Goal: Information Seeking & Learning: Learn about a topic

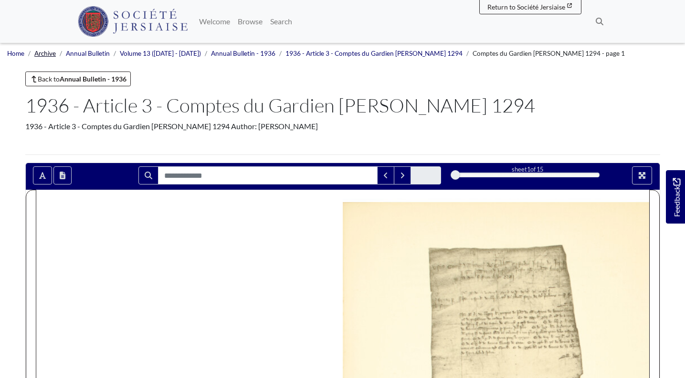
click at [50, 55] on link "Archive" at bounding box center [44, 54] width 21 height 8
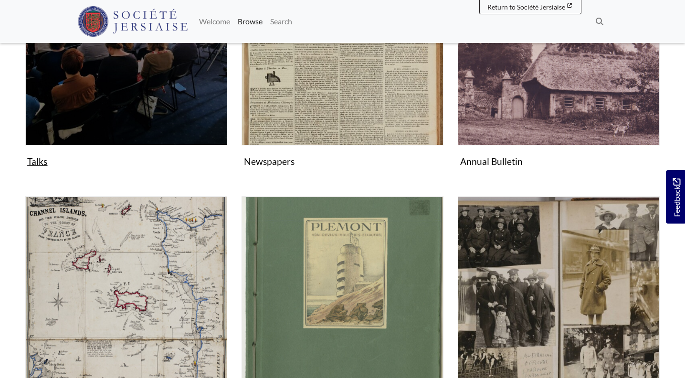
scroll to position [269, 0]
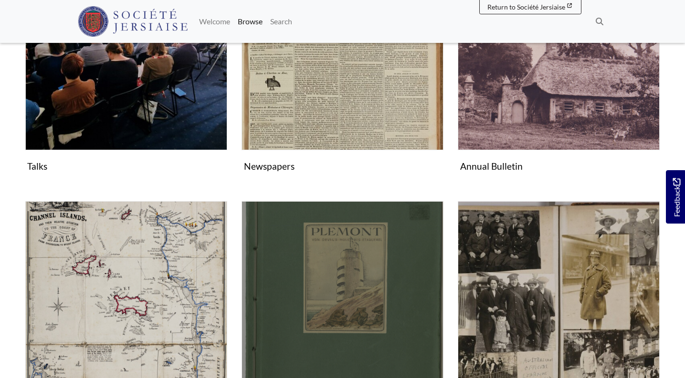
click at [435, 329] on img "Subcollection" at bounding box center [342, 302] width 202 height 202
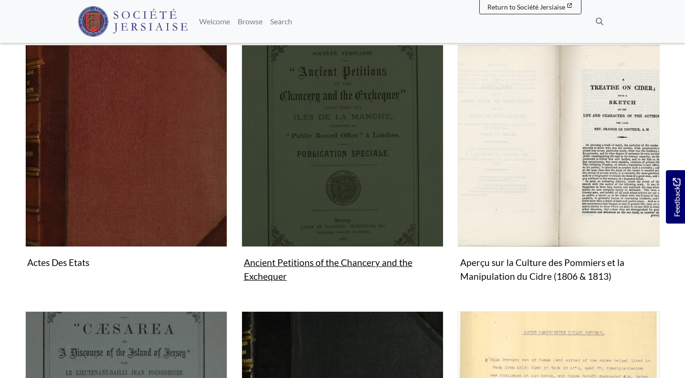
scroll to position [195, 0]
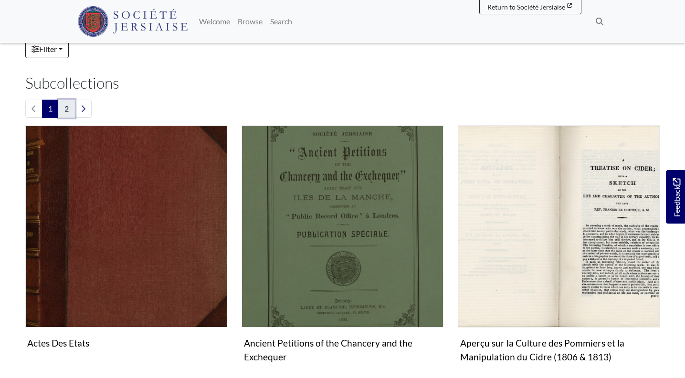
click at [69, 106] on link "2" at bounding box center [66, 109] width 17 height 18
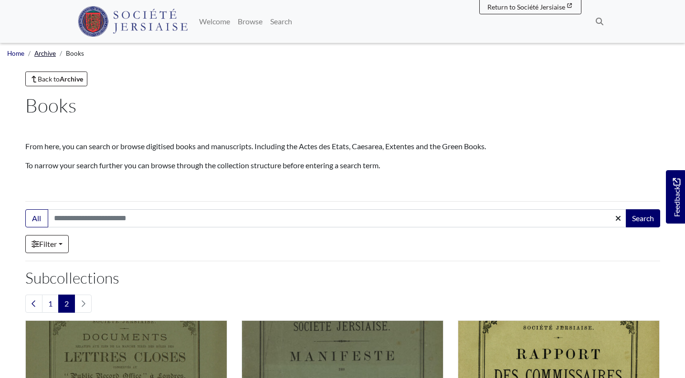
click at [53, 52] on link "Archive" at bounding box center [44, 54] width 21 height 8
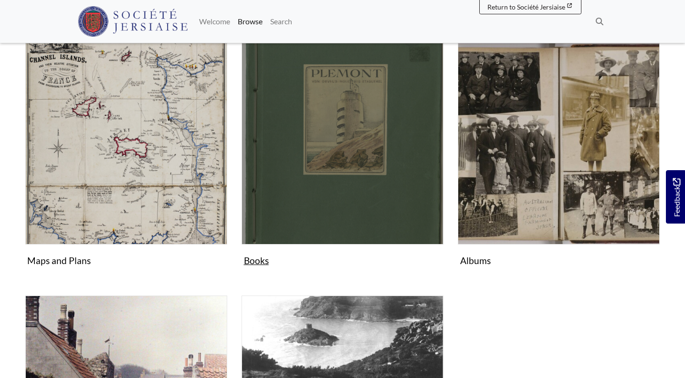
scroll to position [433, 0]
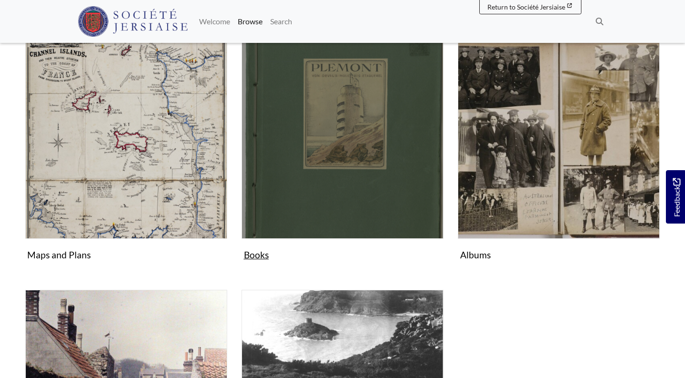
click at [322, 151] on img "Subcollection" at bounding box center [342, 138] width 202 height 202
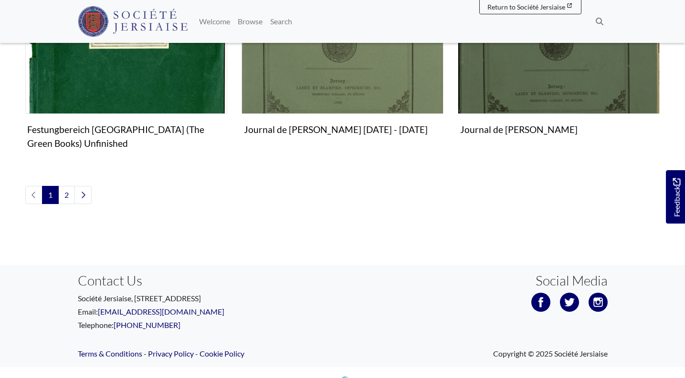
scroll to position [1195, 0]
click at [64, 197] on link "2" at bounding box center [66, 196] width 17 height 18
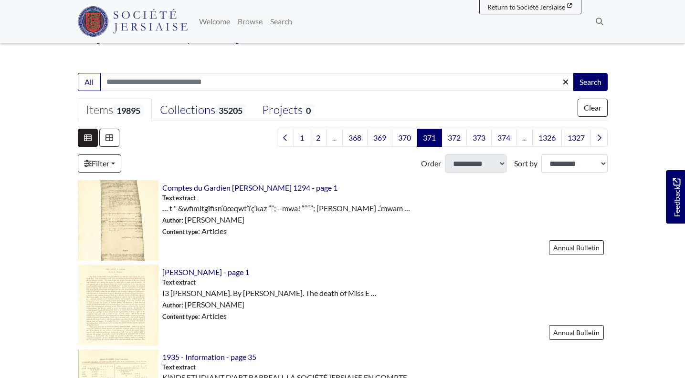
scroll to position [184, 0]
click at [277, 193] on span "Comptes du Gardien [PERSON_NAME] 1294 - page 1" at bounding box center [249, 187] width 175 height 11
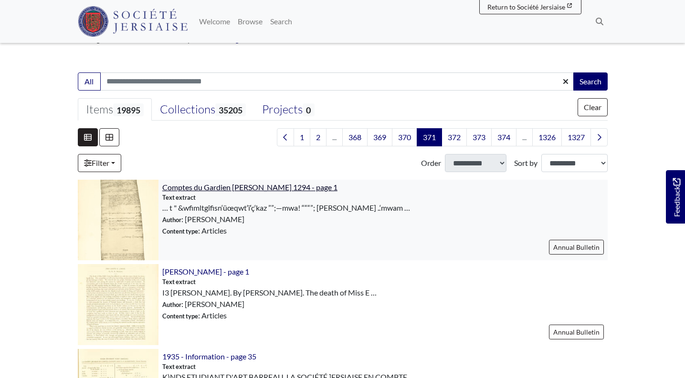
click at [273, 190] on span "Comptes du Gardien [PERSON_NAME] 1294 - page 1" at bounding box center [249, 187] width 175 height 9
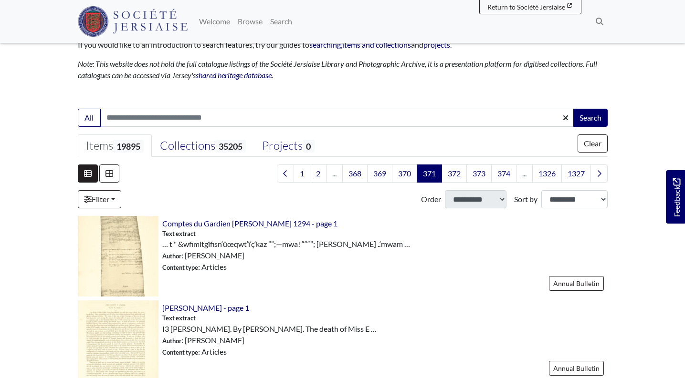
scroll to position [0, 0]
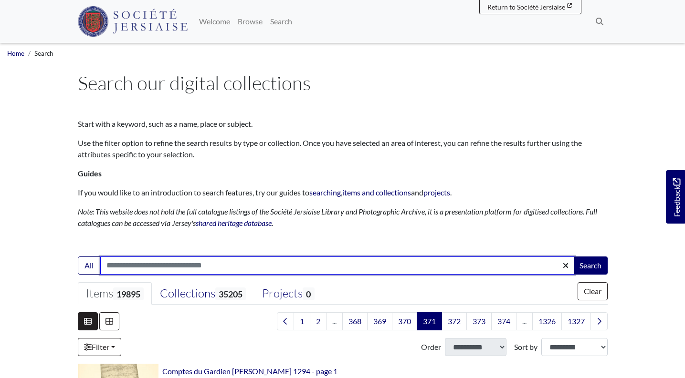
click at [156, 260] on input "Search:" at bounding box center [337, 266] width 474 height 18
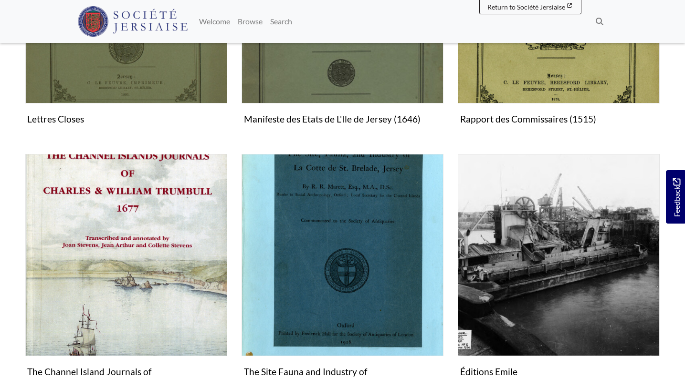
scroll to position [482, 0]
